Goal: Information Seeking & Learning: Understand process/instructions

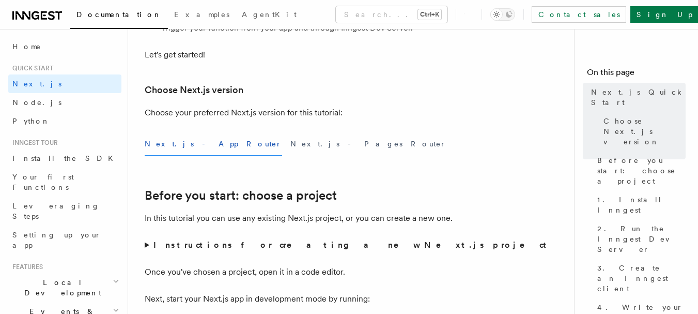
scroll to position [310, 0]
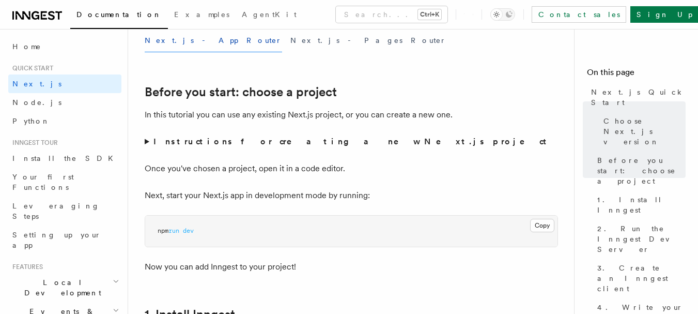
click at [194, 141] on strong "Instructions for creating a new Next.js project" at bounding box center [351, 141] width 397 height 10
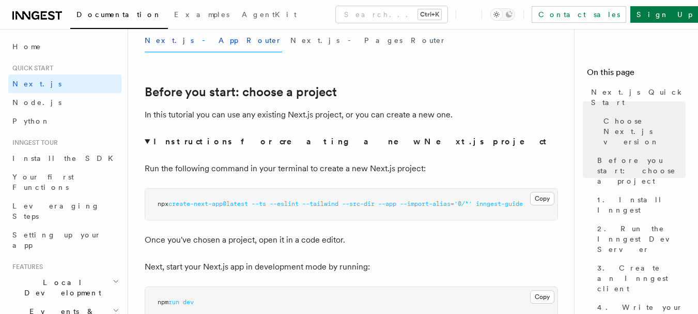
click at [194, 141] on strong "Instructions for creating a new Next.js project" at bounding box center [351, 141] width 397 height 10
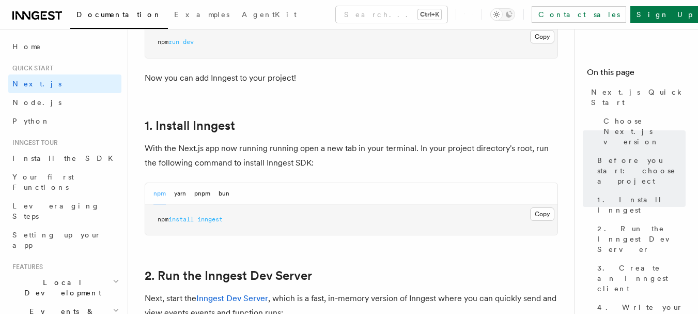
scroll to position [517, 0]
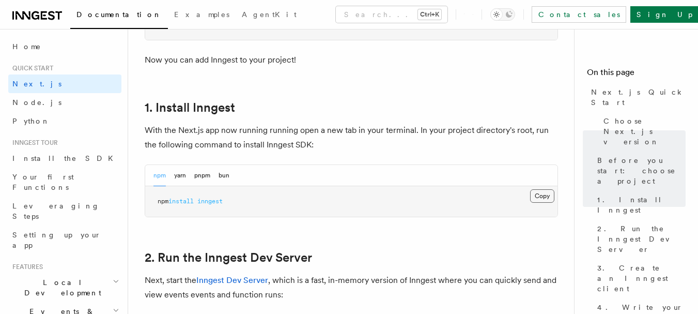
click at [541, 197] on button "Copy Copied" at bounding box center [542, 195] width 24 height 13
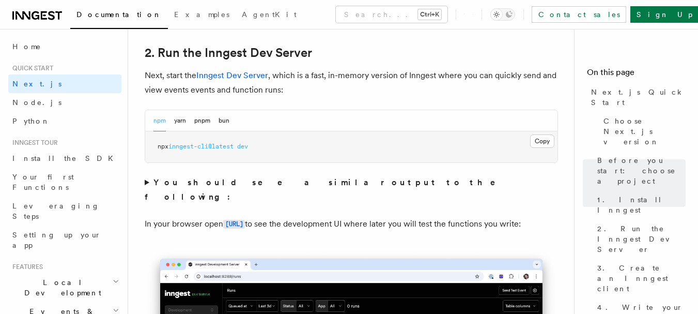
scroll to position [723, 0]
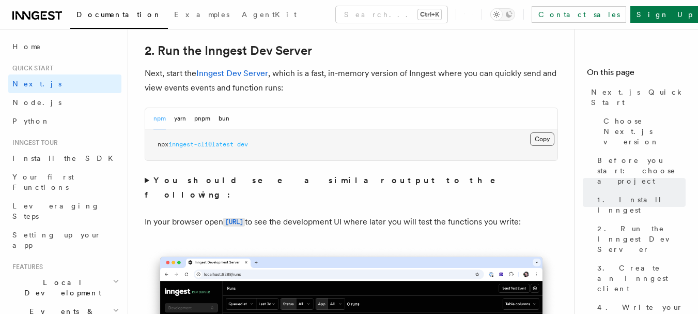
click at [530, 135] on button "Copy Copied" at bounding box center [542, 138] width 24 height 13
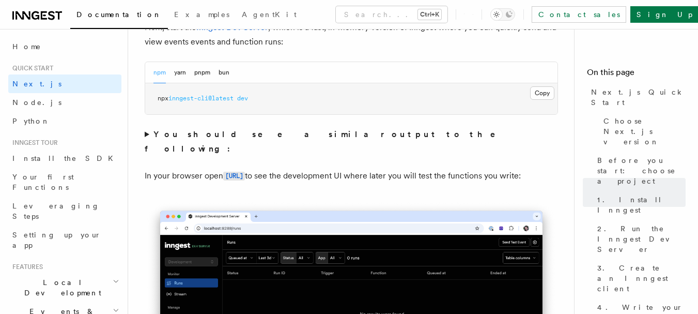
scroll to position [827, 0]
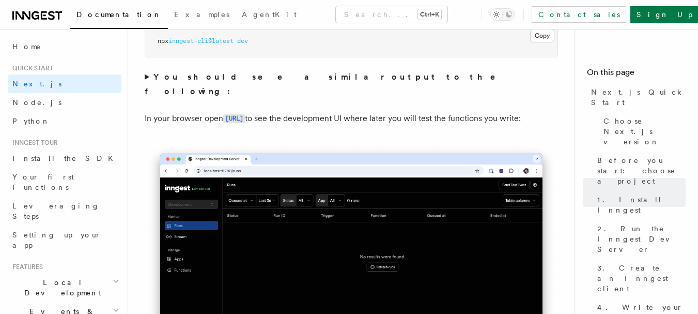
click at [302, 75] on strong "You should see a similar output to the following:" at bounding box center [327, 84] width 365 height 24
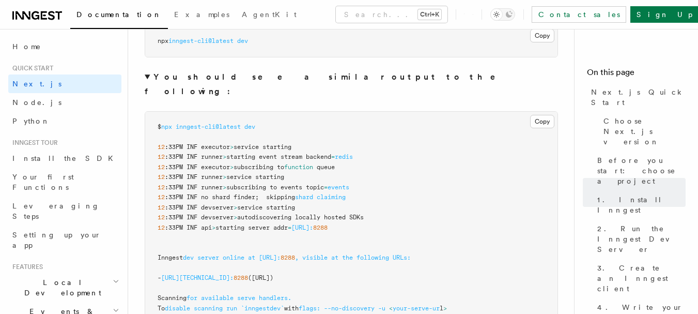
click at [302, 75] on strong "You should see a similar output to the following:" at bounding box center [327, 84] width 365 height 24
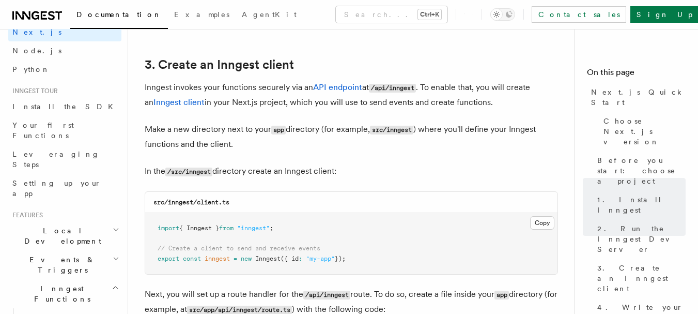
scroll to position [1205, 0]
click at [175, 203] on code "src/inngest/client.ts" at bounding box center [191, 200] width 76 height 7
copy code "inngest"
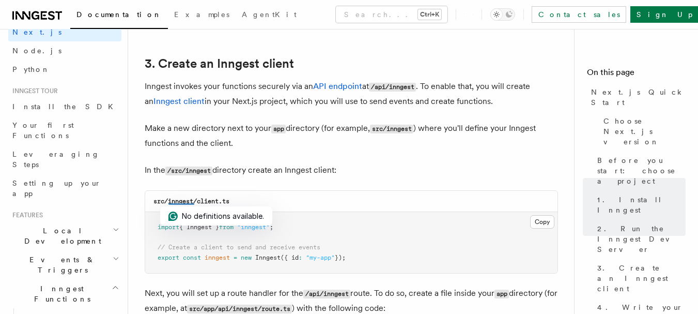
click at [215, 202] on code "src/inngest/client.ts" at bounding box center [191, 200] width 76 height 7
drag, startPoint x: 215, startPoint y: 202, endPoint x: 230, endPoint y: 201, distance: 14.5
click at [229, 201] on code "src/inngest/client.ts" at bounding box center [191, 200] width 76 height 7
copy code "client.ts"
click at [543, 228] on button "Copy Copied" at bounding box center [542, 221] width 24 height 13
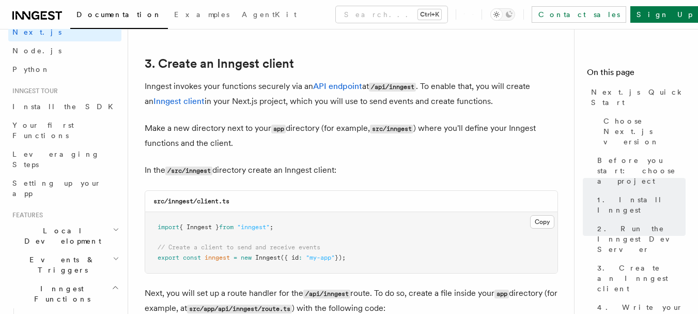
click at [190, 199] on code "src/inngest/client.ts" at bounding box center [191, 200] width 76 height 7
click at [181, 200] on code "src/inngest/client.ts" at bounding box center [191, 200] width 76 height 7
copy code "inngest"
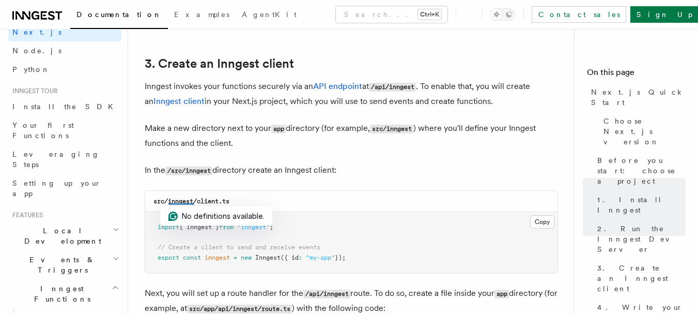
click at [212, 200] on code "src/inngest/client.ts" at bounding box center [191, 200] width 76 height 7
drag, startPoint x: 212, startPoint y: 200, endPoint x: 227, endPoint y: 200, distance: 15.0
click at [227, 200] on code "src/inngest/client.ts" at bounding box center [191, 200] width 76 height 7
copy code "client.ts"
click at [547, 218] on button "Copy Copied" at bounding box center [542, 221] width 24 height 13
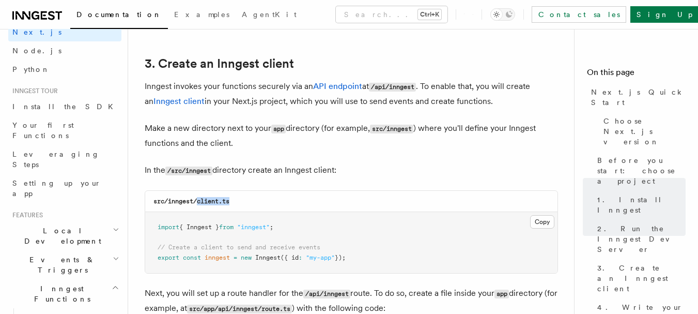
copy code "client.ts"
click at [538, 227] on button "Copy Copied" at bounding box center [542, 221] width 24 height 13
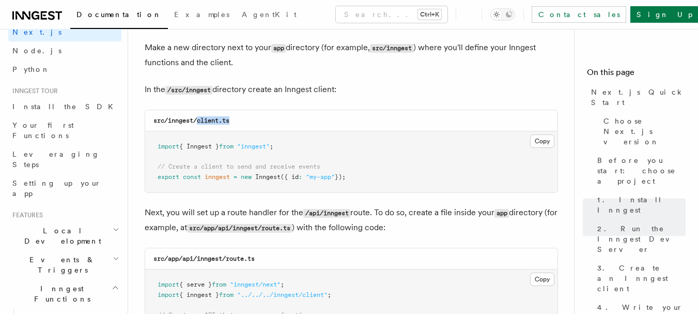
scroll to position [1360, 0]
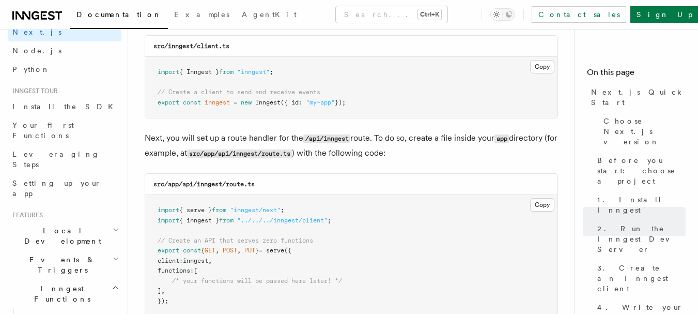
click at [206, 186] on code "src/app/api/inngest/route.ts" at bounding box center [203, 183] width 101 height 7
click at [205, 184] on code "src/app/api/inngest/route.ts" at bounding box center [203, 183] width 101 height 7
copy code "inngest"
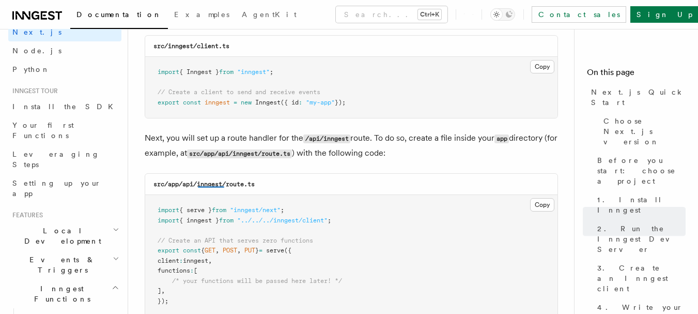
click at [242, 184] on code "src/app/api/inngest/route.ts" at bounding box center [203, 183] width 101 height 7
drag, startPoint x: 242, startPoint y: 184, endPoint x: 254, endPoint y: 184, distance: 11.9
click at [254, 184] on code "src/app/api/inngest/route.ts" at bounding box center [203, 183] width 101 height 7
copy code "route.ts"
click at [529, 181] on div "src/app/api/inngest/route.ts" at bounding box center [351, 184] width 412 height 21
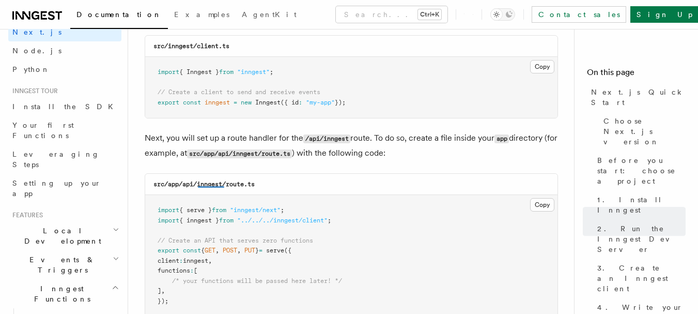
click at [541, 195] on pre "import { serve } from "inngest/next" ; import { inngest } from "../../../innges…" at bounding box center [351, 255] width 412 height 121
click at [542, 202] on button "Copy Copied" at bounding box center [542, 204] width 24 height 13
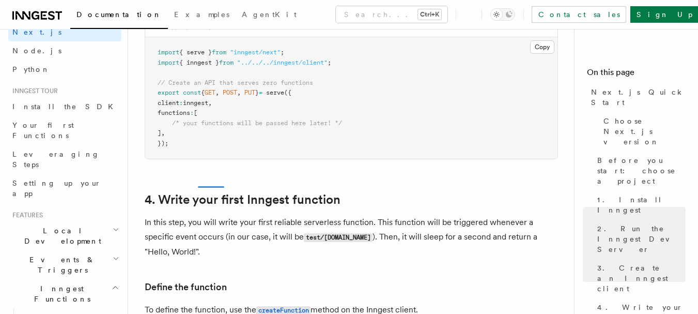
scroll to position [1670, 0]
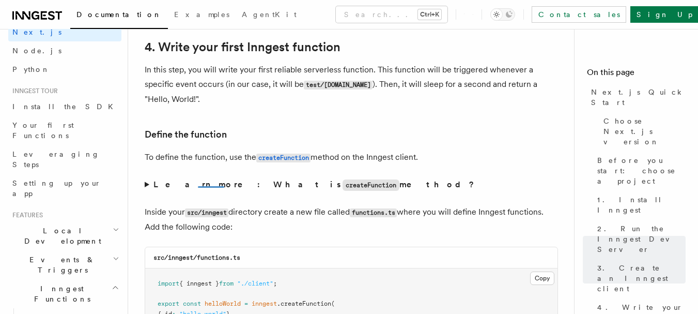
click at [211, 250] on div "src/inngest/functions.ts" at bounding box center [351, 257] width 412 height 21
drag, startPoint x: 211, startPoint y: 250, endPoint x: 237, endPoint y: 257, distance: 27.2
click at [237, 257] on div "src/inngest/functions.ts" at bounding box center [351, 257] width 412 height 21
copy code "functions.ts"
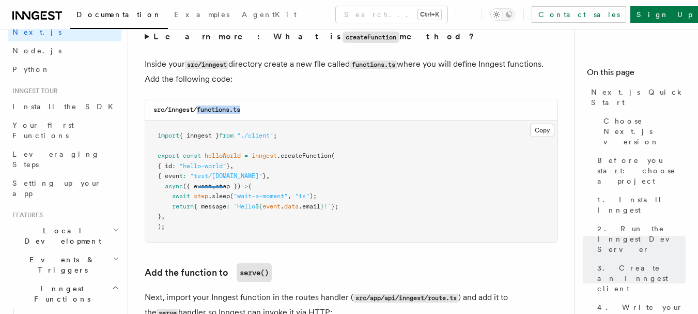
scroll to position [1825, 0]
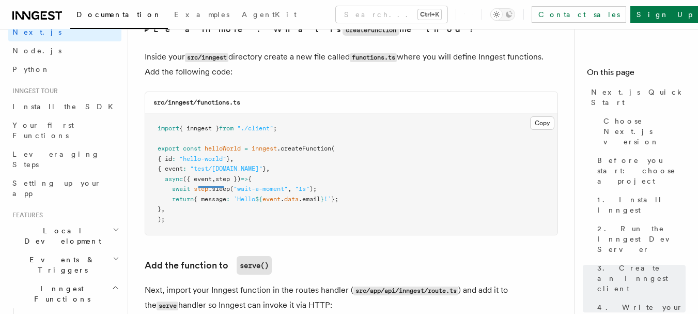
click at [557, 126] on pre "import { inngest } from "./client" ; export const helloWorld = inngest .createF…" at bounding box center [351, 173] width 412 height 121
click at [524, 119] on pre "import { inngest } from "./client" ; export const helloWorld = inngest .createF…" at bounding box center [351, 173] width 412 height 121
click at [539, 121] on button "Copy Copied" at bounding box center [542, 122] width 24 height 13
click at [292, 217] on pre "import { inngest } from "./client" ; export const helloWorld = inngest .createF…" at bounding box center [351, 173] width 412 height 121
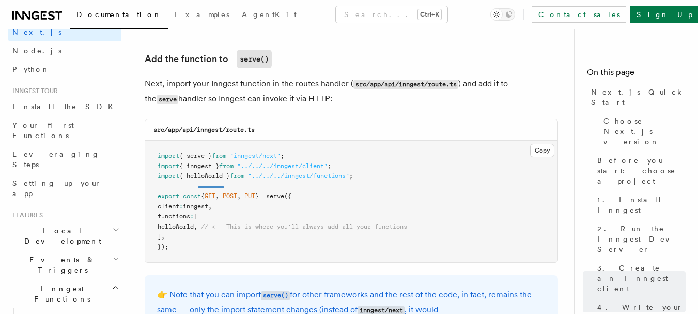
scroll to position [2032, 0]
click at [367, 180] on pre "import { serve } from "inngest/next" ; import { inngest } from "../../../innges…" at bounding box center [351, 200] width 412 height 121
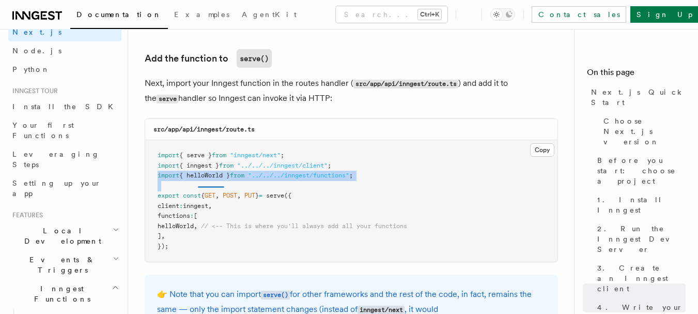
drag, startPoint x: 367, startPoint y: 180, endPoint x: 161, endPoint y: 177, distance: 206.2
click at [161, 177] on pre "import { serve } from "inngest/next" ; import { inngest } from "../../../innges…" at bounding box center [351, 200] width 412 height 121
click at [161, 177] on span "import" at bounding box center [169, 175] width 22 height 7
click at [160, 175] on span "import" at bounding box center [169, 175] width 22 height 7
drag, startPoint x: 160, startPoint y: 175, endPoint x: 234, endPoint y: 175, distance: 73.9
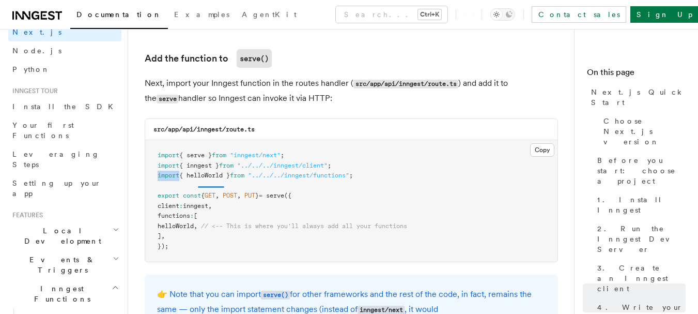
click at [211, 175] on span "import { helloWorld } from "../../../inngest/functions" ;" at bounding box center [255, 175] width 195 height 7
click at [353, 174] on span ";" at bounding box center [351, 175] width 4 height 7
drag, startPoint x: 365, startPoint y: 174, endPoint x: 159, endPoint y: 177, distance: 206.2
click at [159, 177] on span "import { helloWorld } from "../../../inngest/functions" ;" at bounding box center [255, 175] width 195 height 7
copy span "import { helloWorld } from "../../../inngest/functions" ;"
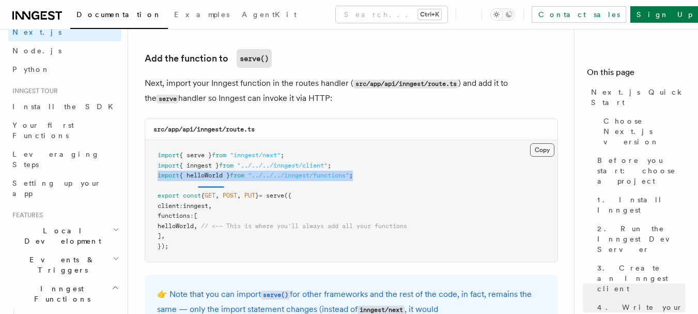
click at [545, 151] on button "Copy Copied" at bounding box center [542, 149] width 24 height 13
